Goal: Task Accomplishment & Management: Manage account settings

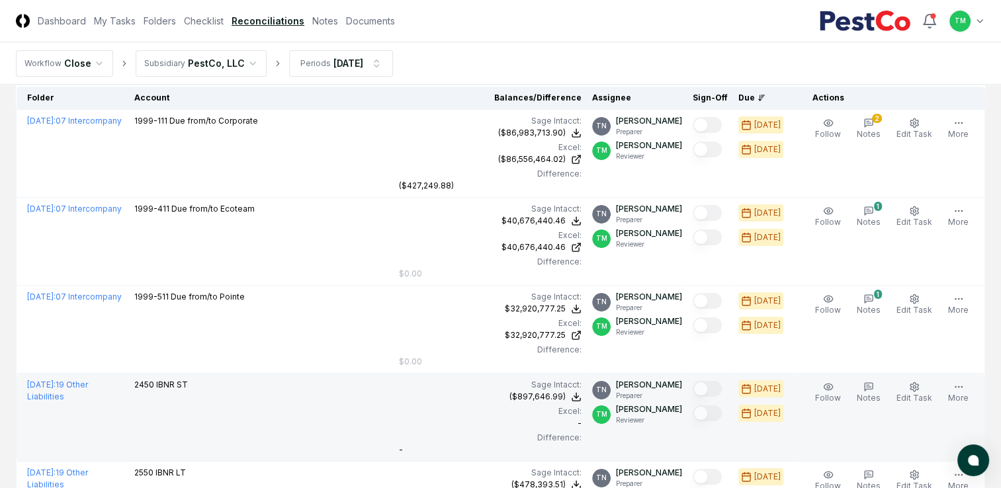
scroll to position [11, 0]
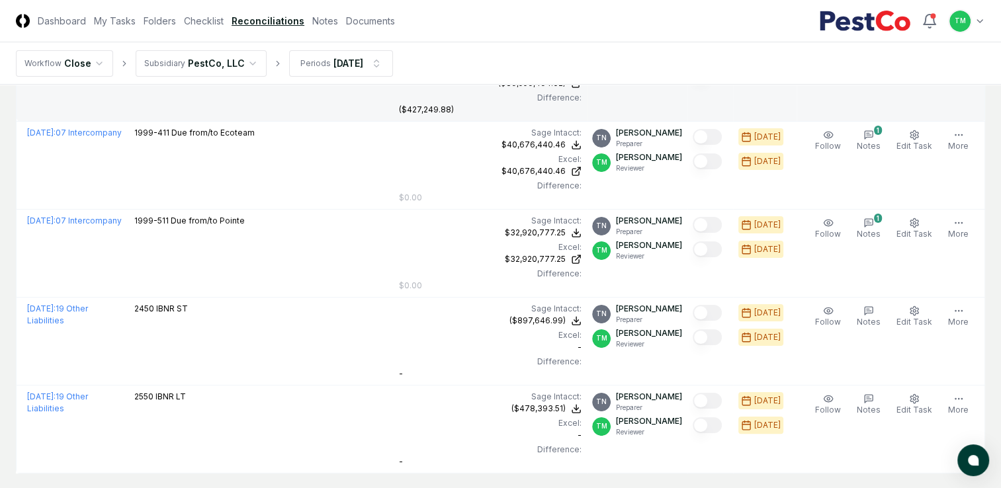
scroll to position [198, 0]
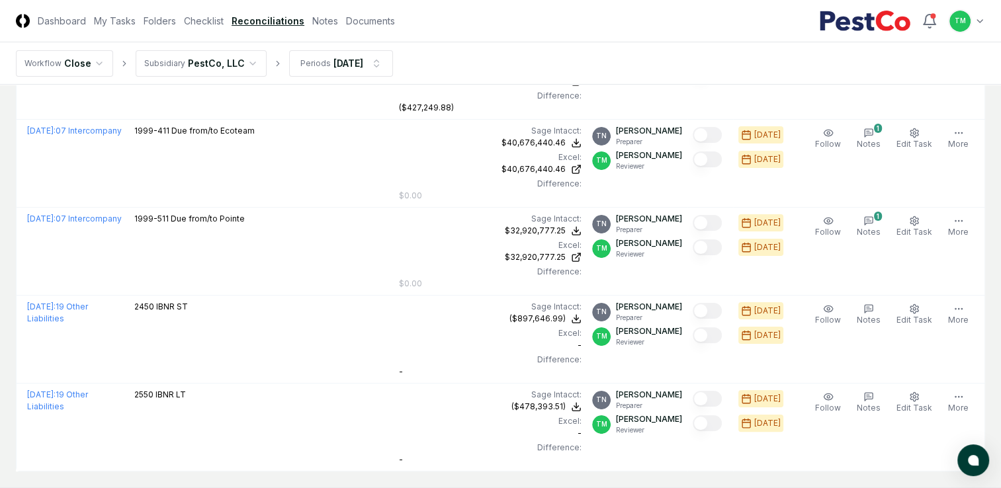
click at [0, 418] on html "CloseCore Dashboard My Tasks Folders Checklist Reconciliations Notes Documents …" at bounding box center [500, 184] width 1001 height 764
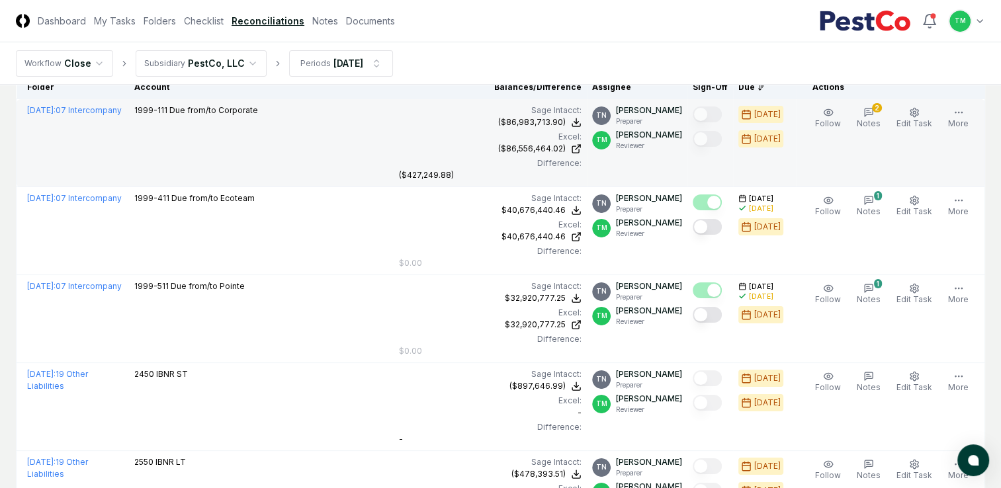
scroll to position [132, 0]
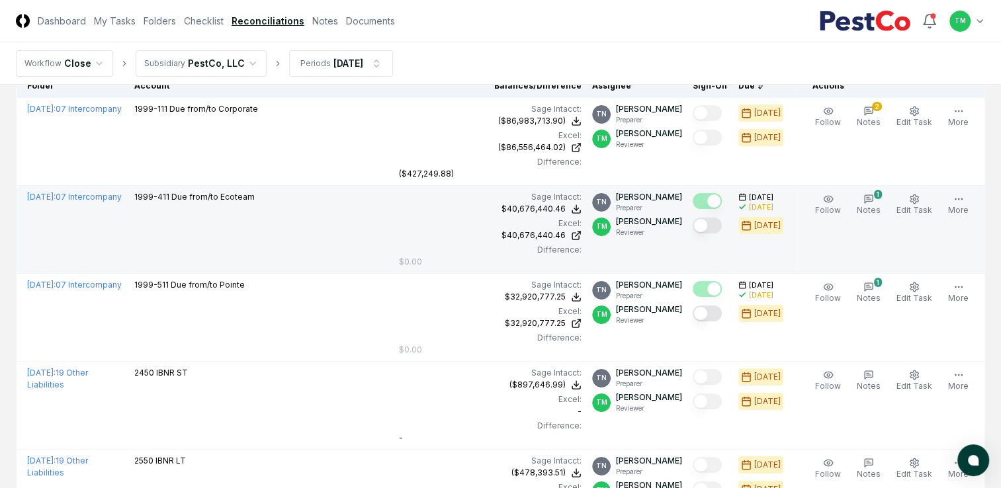
click at [722, 229] on button "Mark complete" at bounding box center [706, 226] width 29 height 16
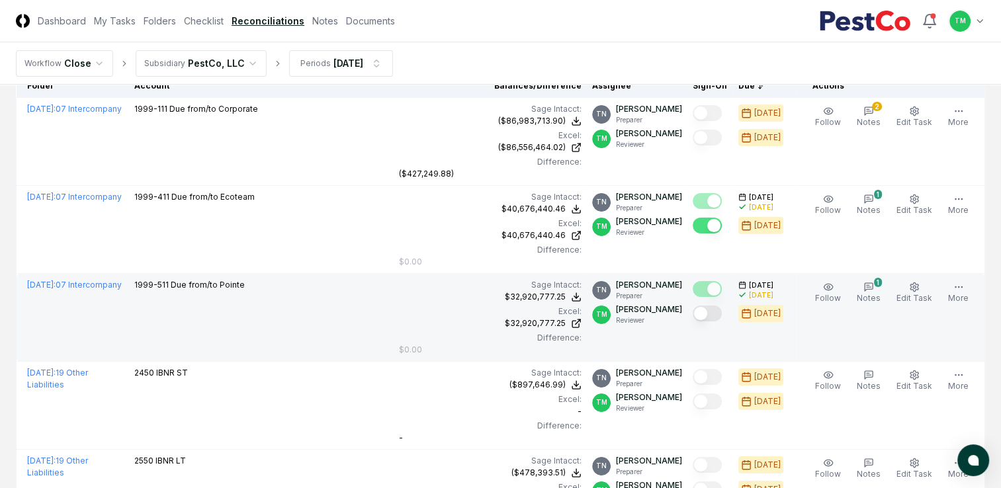
click at [718, 316] on button "Mark complete" at bounding box center [706, 314] width 29 height 16
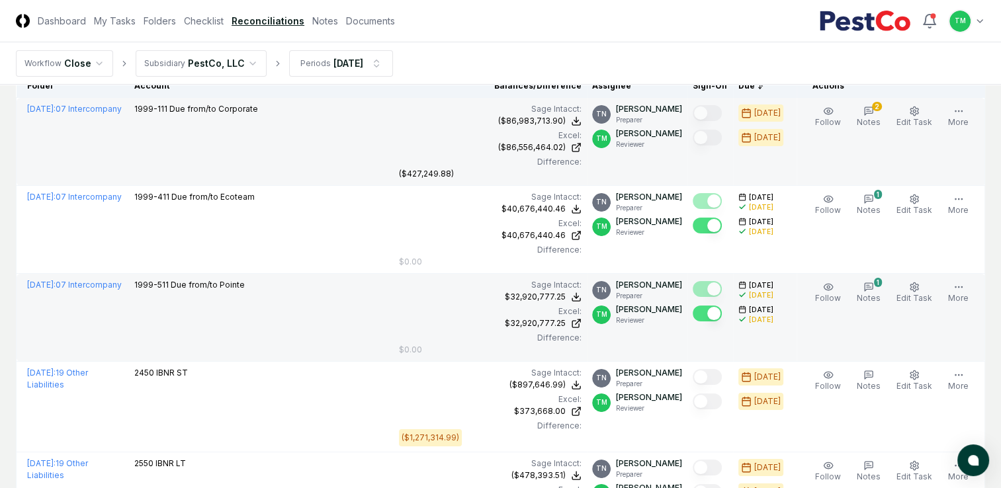
scroll to position [0, 0]
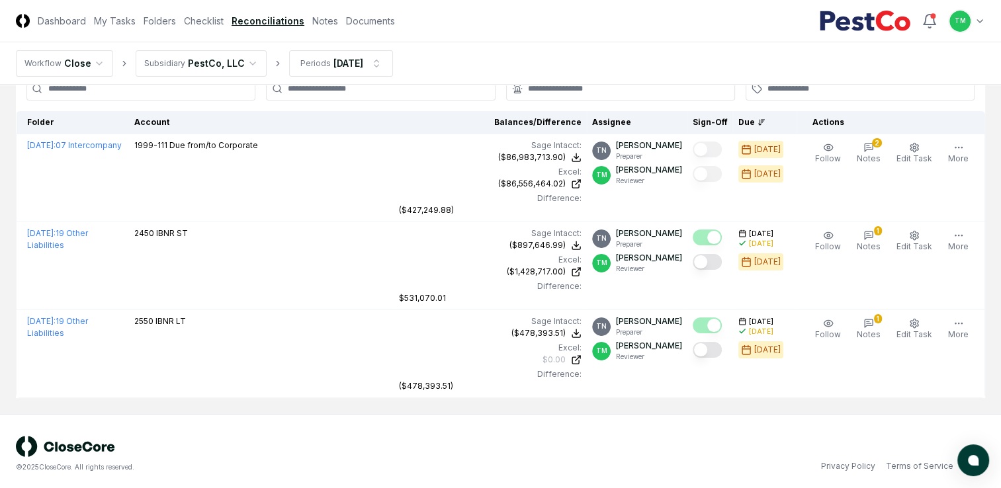
scroll to position [101, 0]
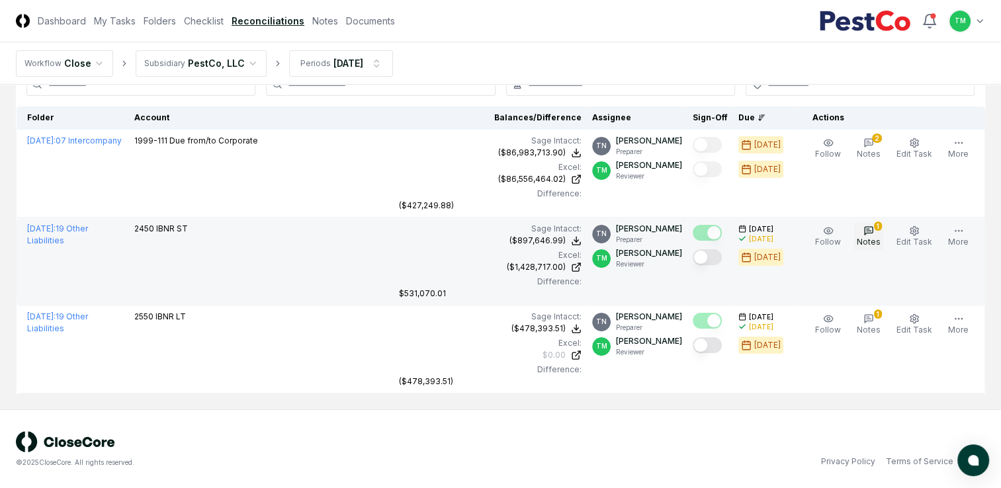
click at [874, 234] on icon "button" at bounding box center [868, 231] width 11 height 11
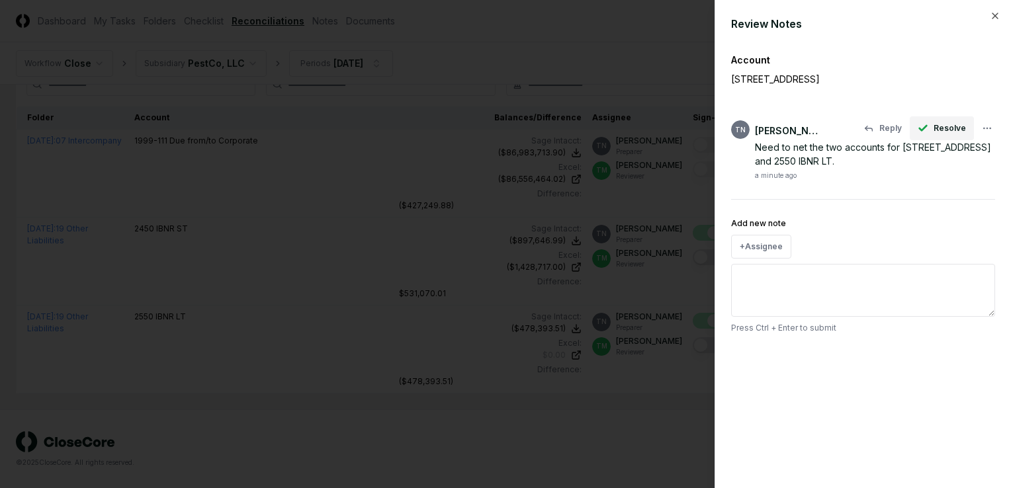
click at [944, 127] on span "Resolve" at bounding box center [949, 128] width 32 height 12
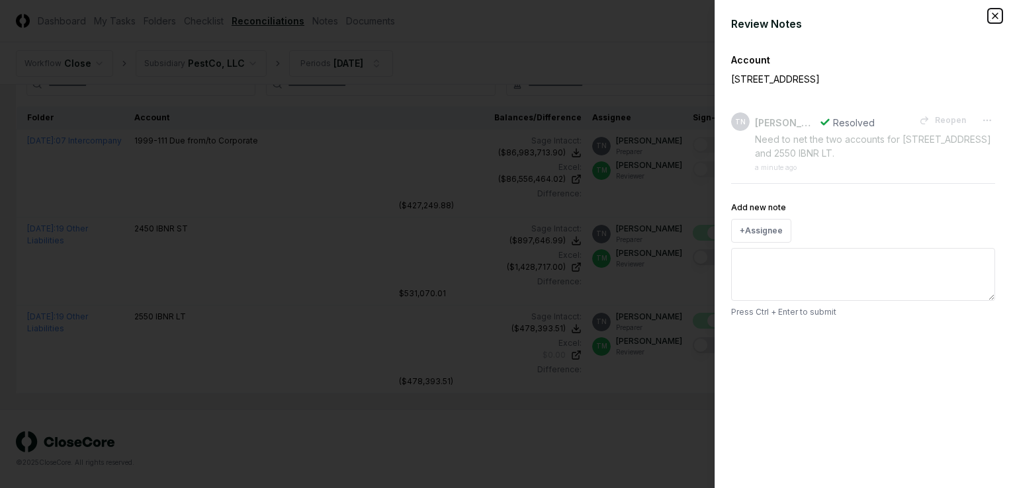
click at [994, 11] on icon "button" at bounding box center [994, 16] width 11 height 11
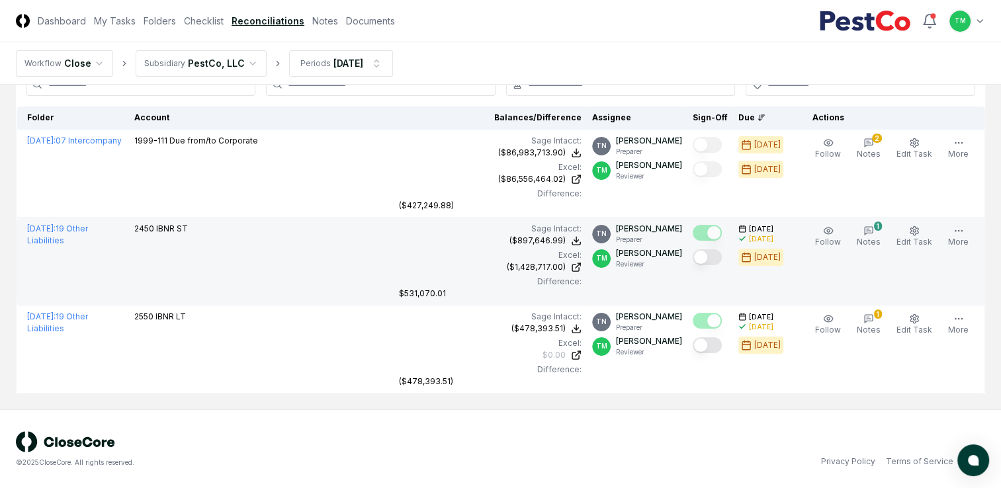
click at [718, 259] on button "Mark complete" at bounding box center [706, 257] width 29 height 16
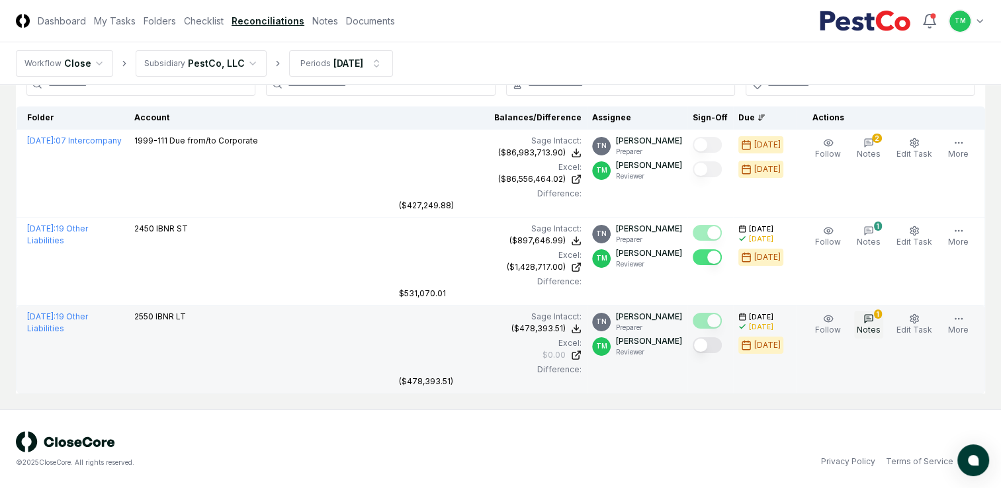
click at [868, 327] on span "Notes" at bounding box center [868, 330] width 24 height 10
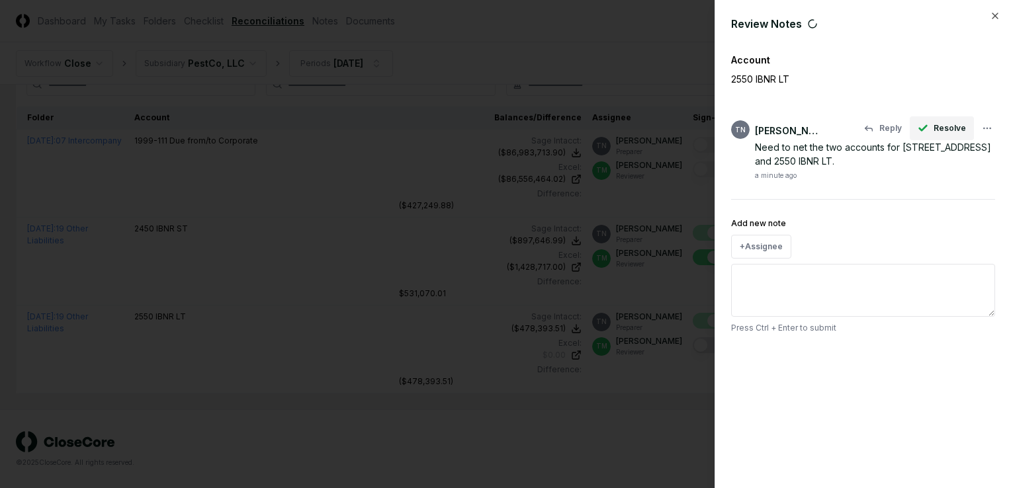
click at [934, 124] on button "Resolve" at bounding box center [941, 128] width 64 height 24
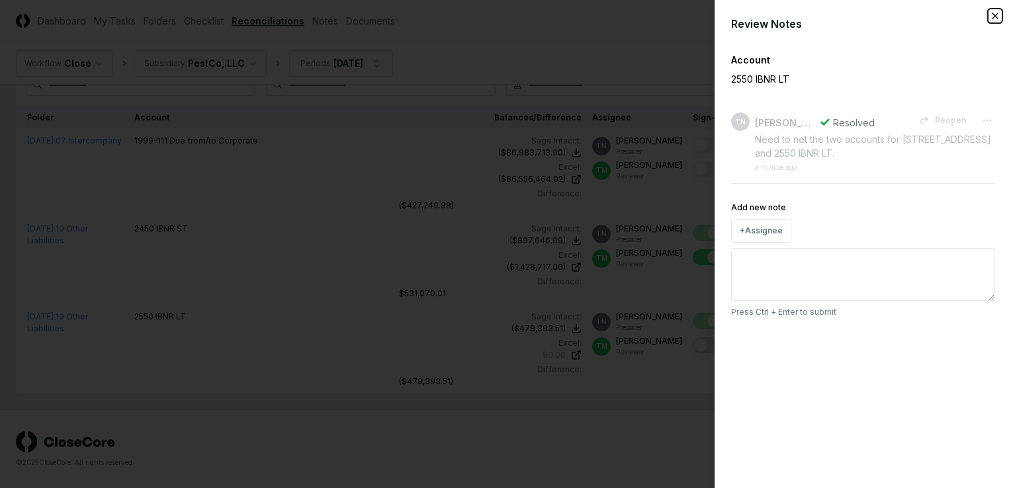
click at [994, 13] on icon "button" at bounding box center [994, 16] width 11 height 11
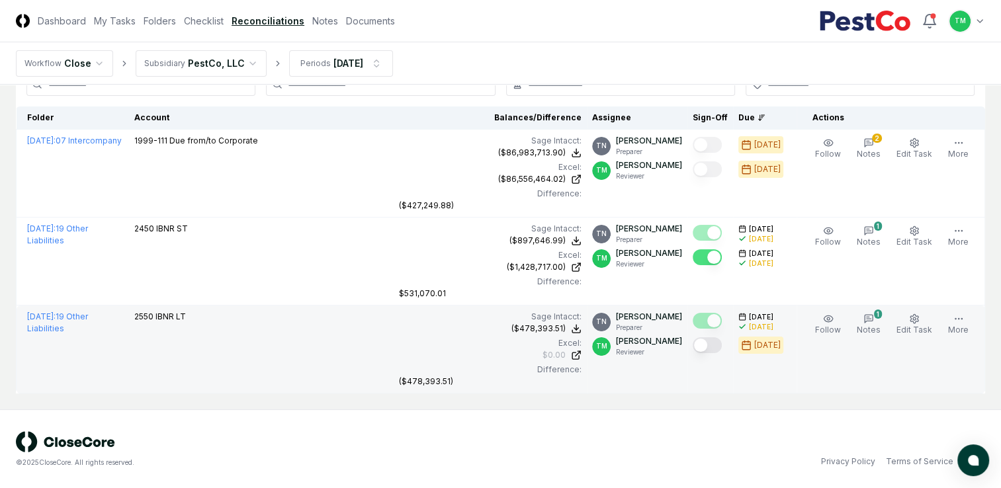
click at [714, 347] on button "Mark complete" at bounding box center [706, 345] width 29 height 16
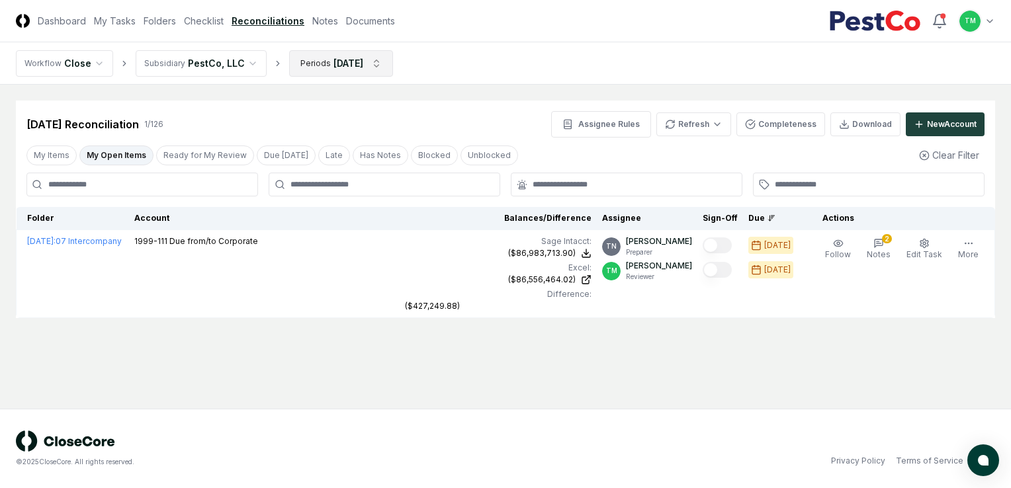
click at [380, 62] on html "CloseCore Dashboard My Tasks Folders Checklist Reconciliations Notes Documents …" at bounding box center [505, 244] width 1011 height 488
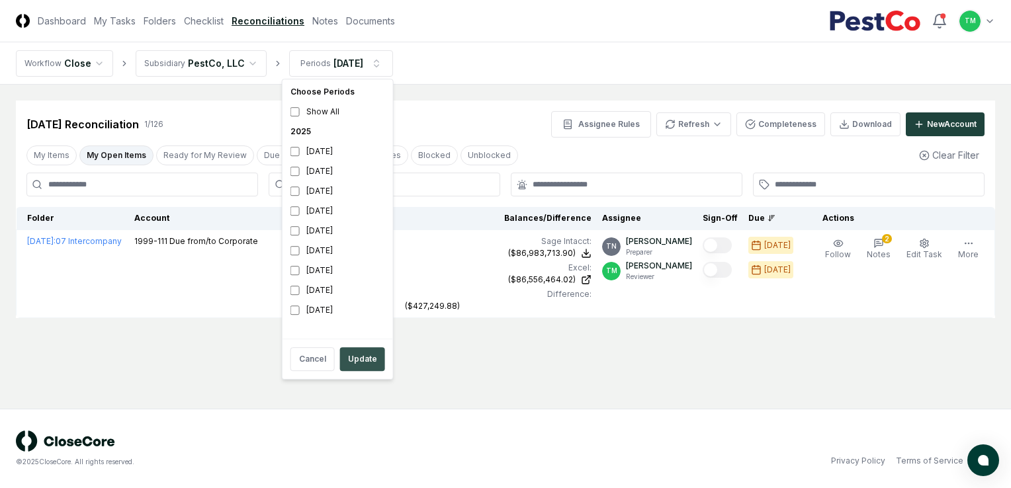
click at [360, 362] on button "Update" at bounding box center [362, 359] width 45 height 24
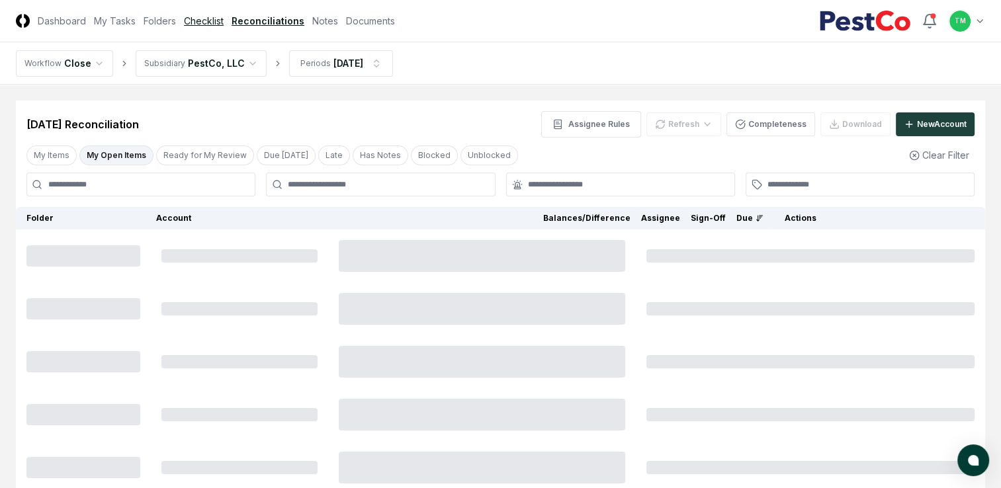
click at [203, 22] on link "Checklist" at bounding box center [204, 21] width 40 height 14
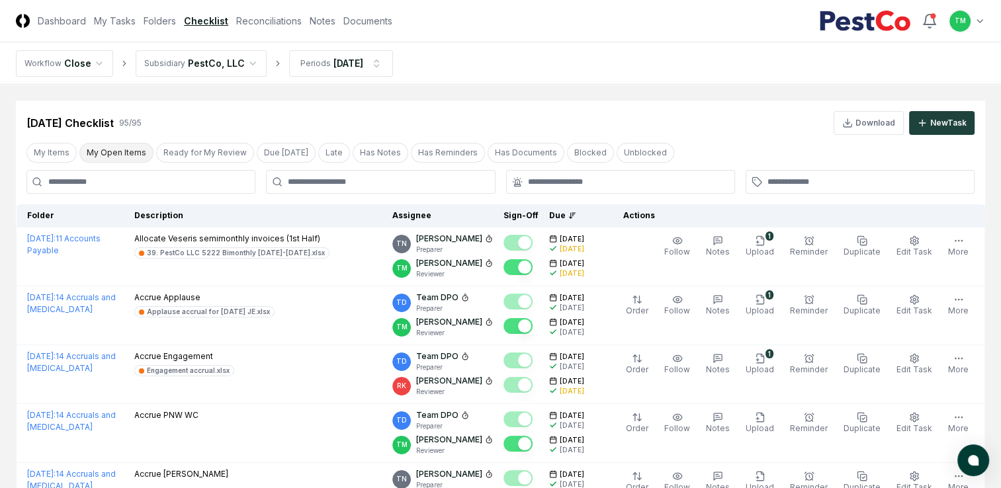
click at [112, 154] on button "My Open Items" at bounding box center [116, 153] width 74 height 20
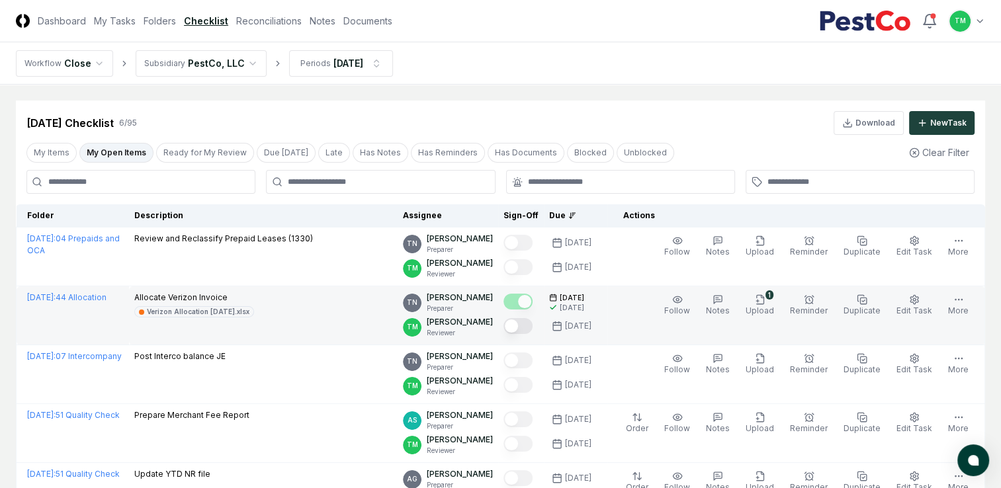
click at [532, 327] on button "Mark complete" at bounding box center [517, 326] width 29 height 16
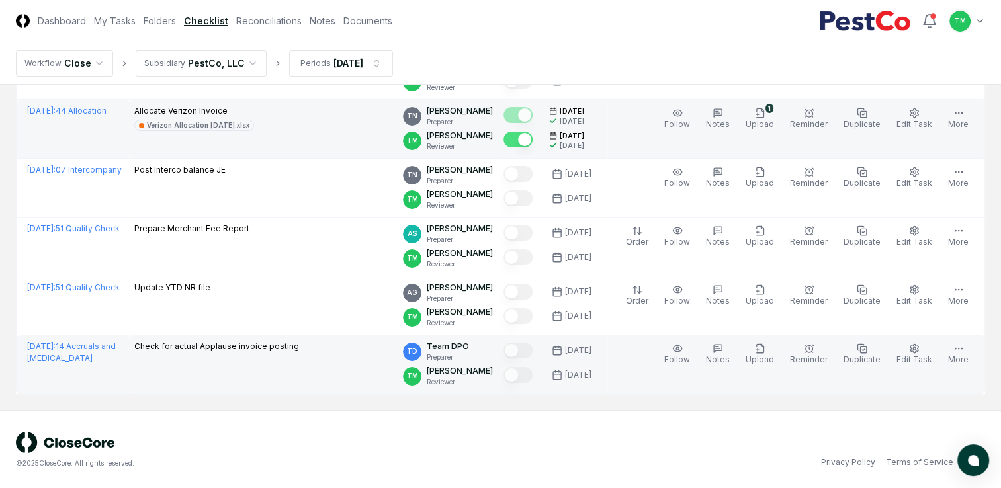
scroll to position [54, 0]
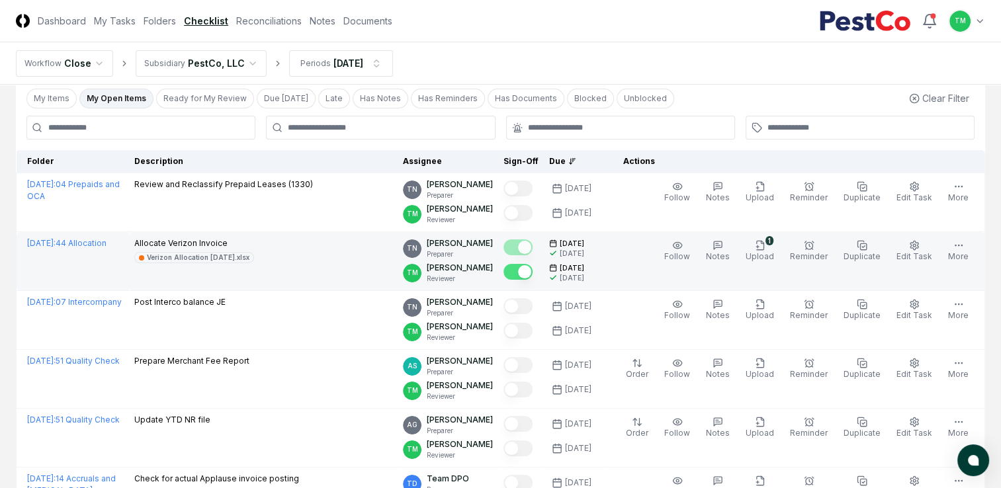
click at [0, 214] on html "CloseCore Dashboard My Tasks Folders Checklist Reconciliations Notes Documents …" at bounding box center [500, 284] width 1001 height 676
drag, startPoint x: 270, startPoint y: 20, endPoint x: 247, endPoint y: 41, distance: 31.4
click at [270, 20] on link "Reconciliations" at bounding box center [268, 21] width 65 height 14
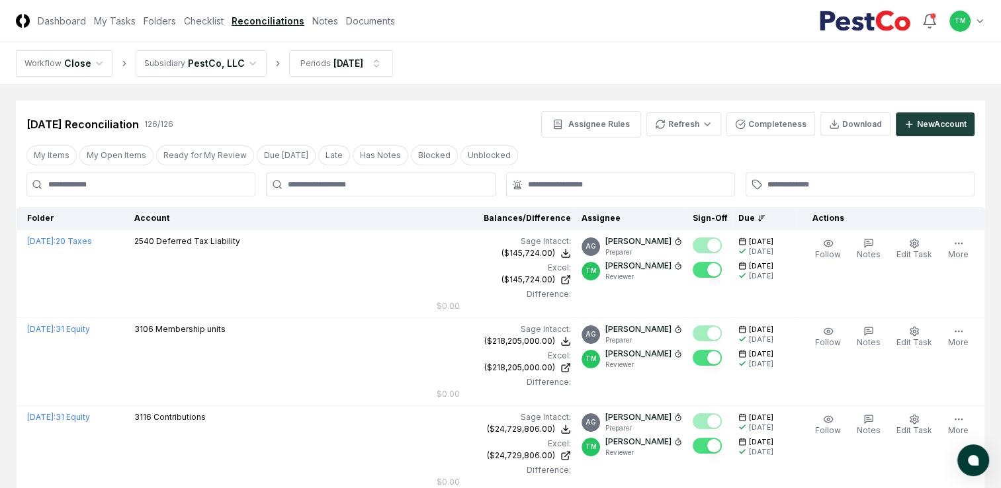
drag, startPoint x: 0, startPoint y: 385, endPoint x: 0, endPoint y: 419, distance: 34.4
click at [108, 155] on button "My Open Items" at bounding box center [116, 156] width 74 height 20
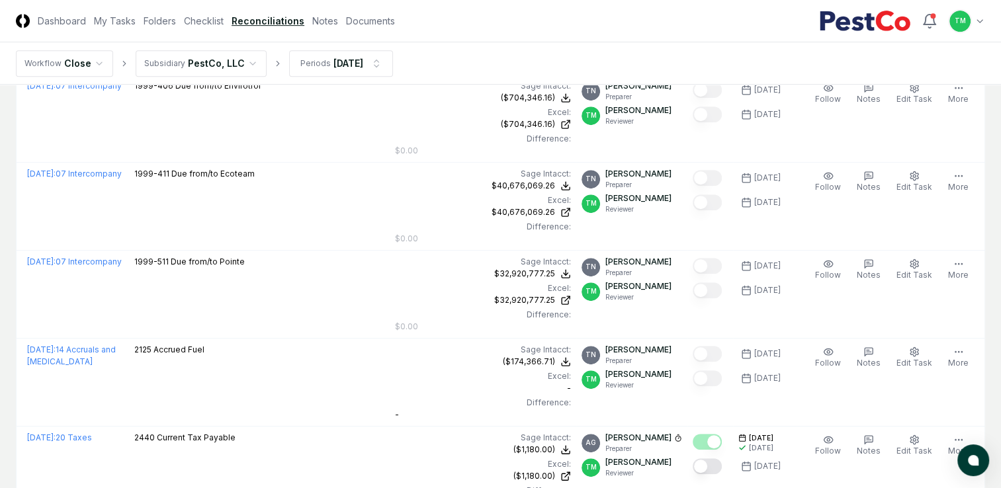
scroll to position [794, 0]
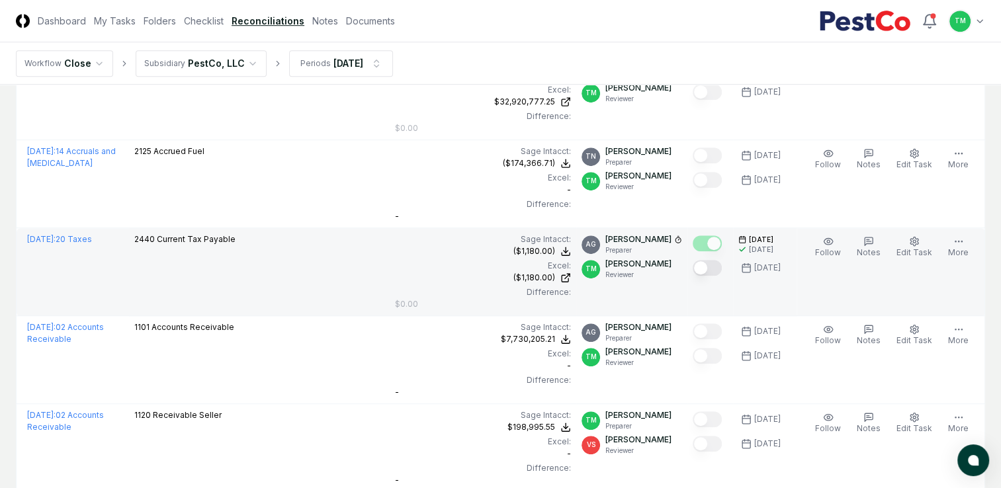
click at [714, 261] on button "Mark complete" at bounding box center [706, 268] width 29 height 16
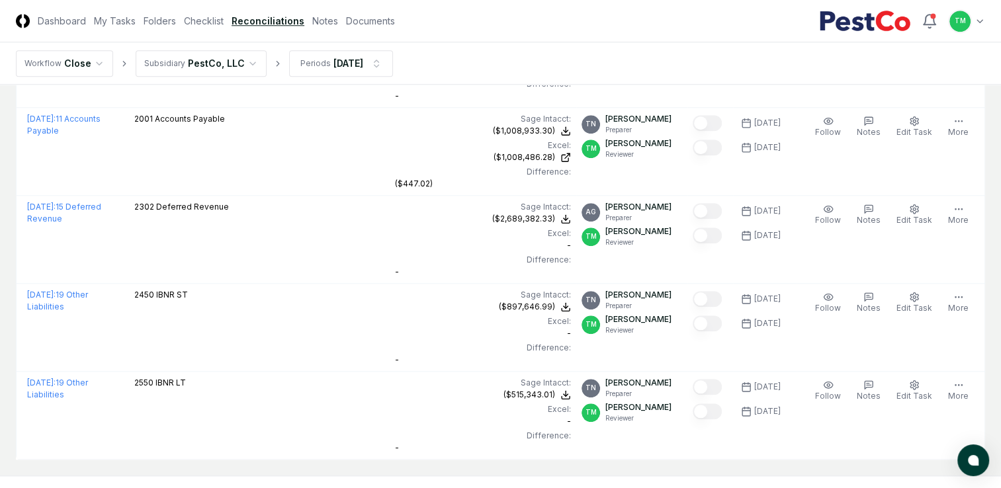
scroll to position [1323, 0]
